Goal: Task Accomplishment & Management: Manage account settings

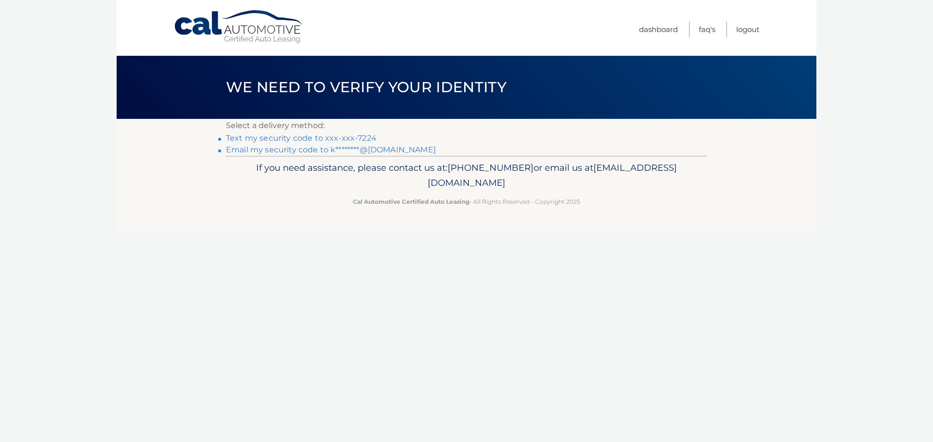
click at [347, 137] on link "Text my security code to xxx-xxx-7224" at bounding box center [301, 138] width 151 height 9
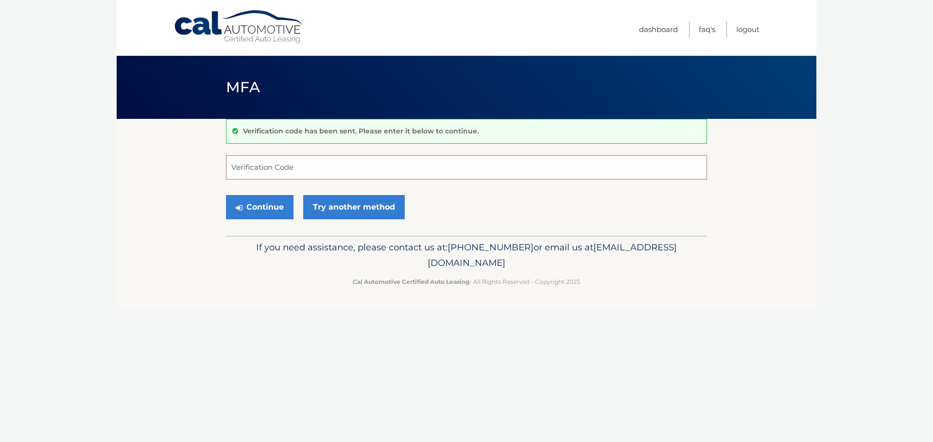
click at [251, 168] on input "Verification Code" at bounding box center [466, 167] width 481 height 24
type input "798469"
click at [226, 195] on button "Continue" at bounding box center [260, 207] width 68 height 24
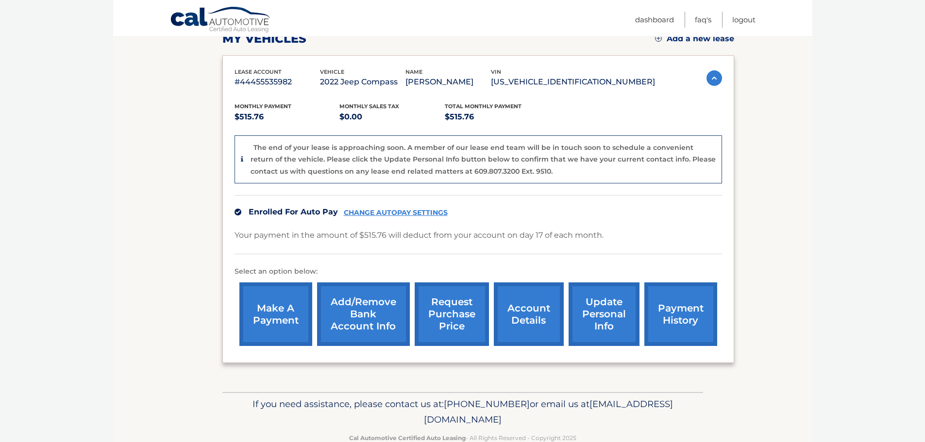
scroll to position [170, 0]
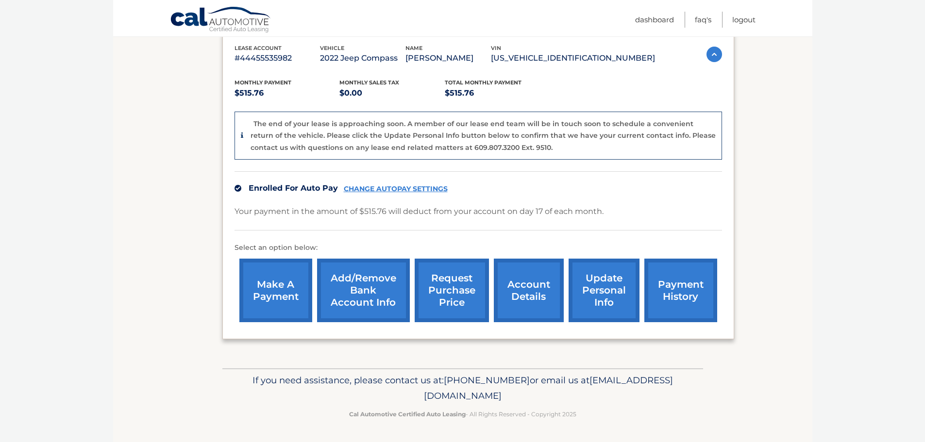
click at [521, 302] on link "account details" at bounding box center [529, 291] width 70 height 64
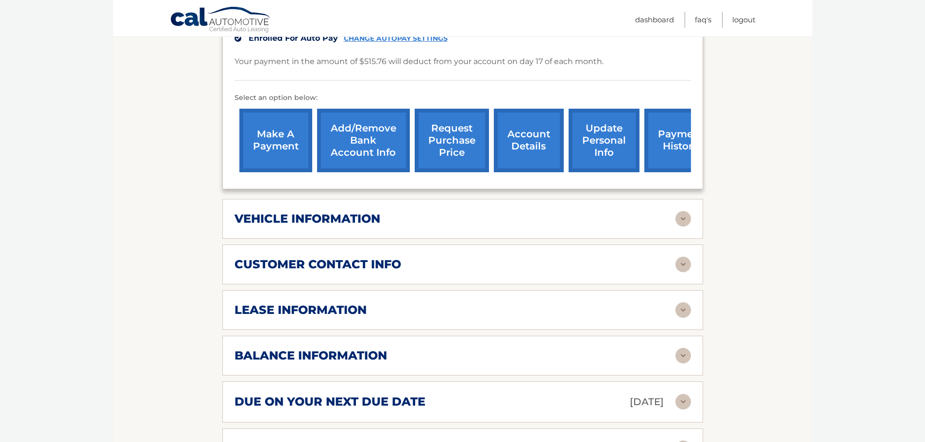
scroll to position [291, 0]
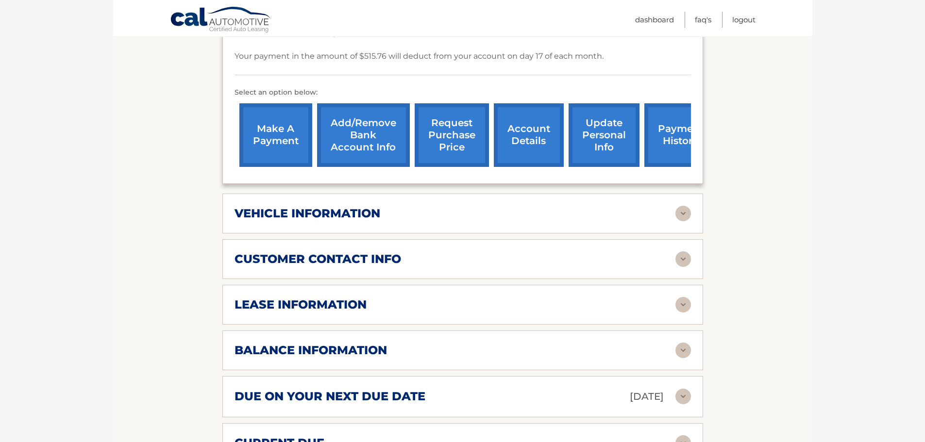
click at [506, 239] on div "customer contact info full name KIMBERLY TELLER street address 22 WOODLAND DR c…" at bounding box center [462, 259] width 481 height 40
click at [499, 252] on div "customer contact info" at bounding box center [455, 259] width 441 height 15
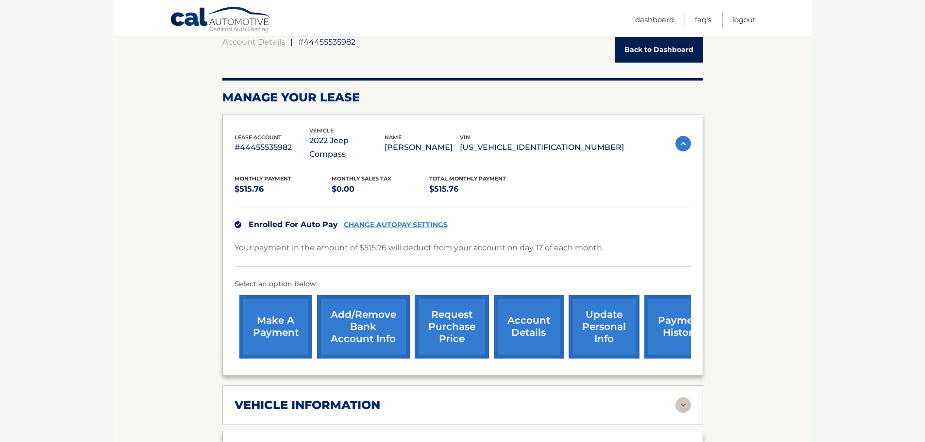
scroll to position [146, 0]
